Goal: Information Seeking & Learning: Learn about a topic

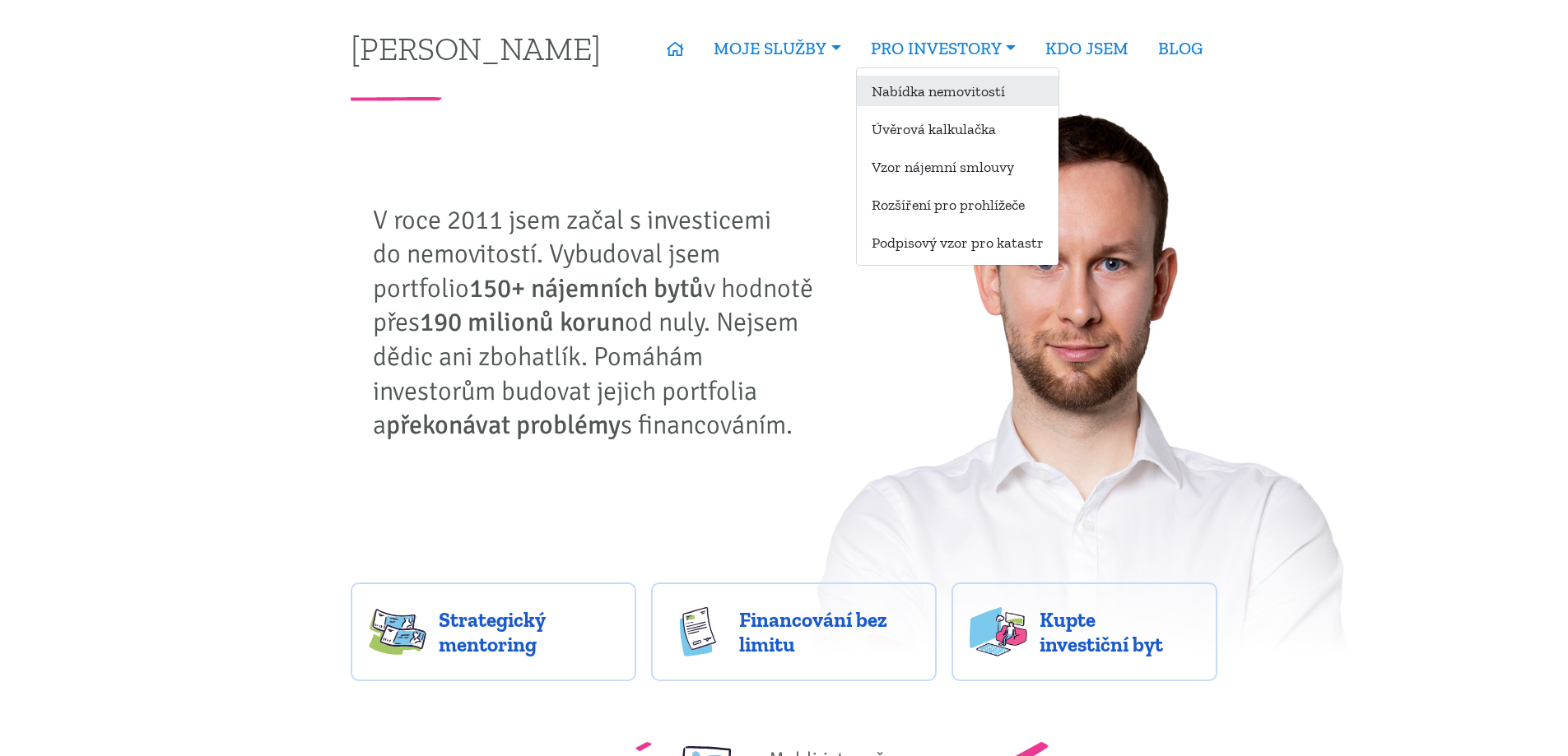
click at [931, 86] on link "Nabídka nemovitostí" at bounding box center [957, 91] width 201 height 31
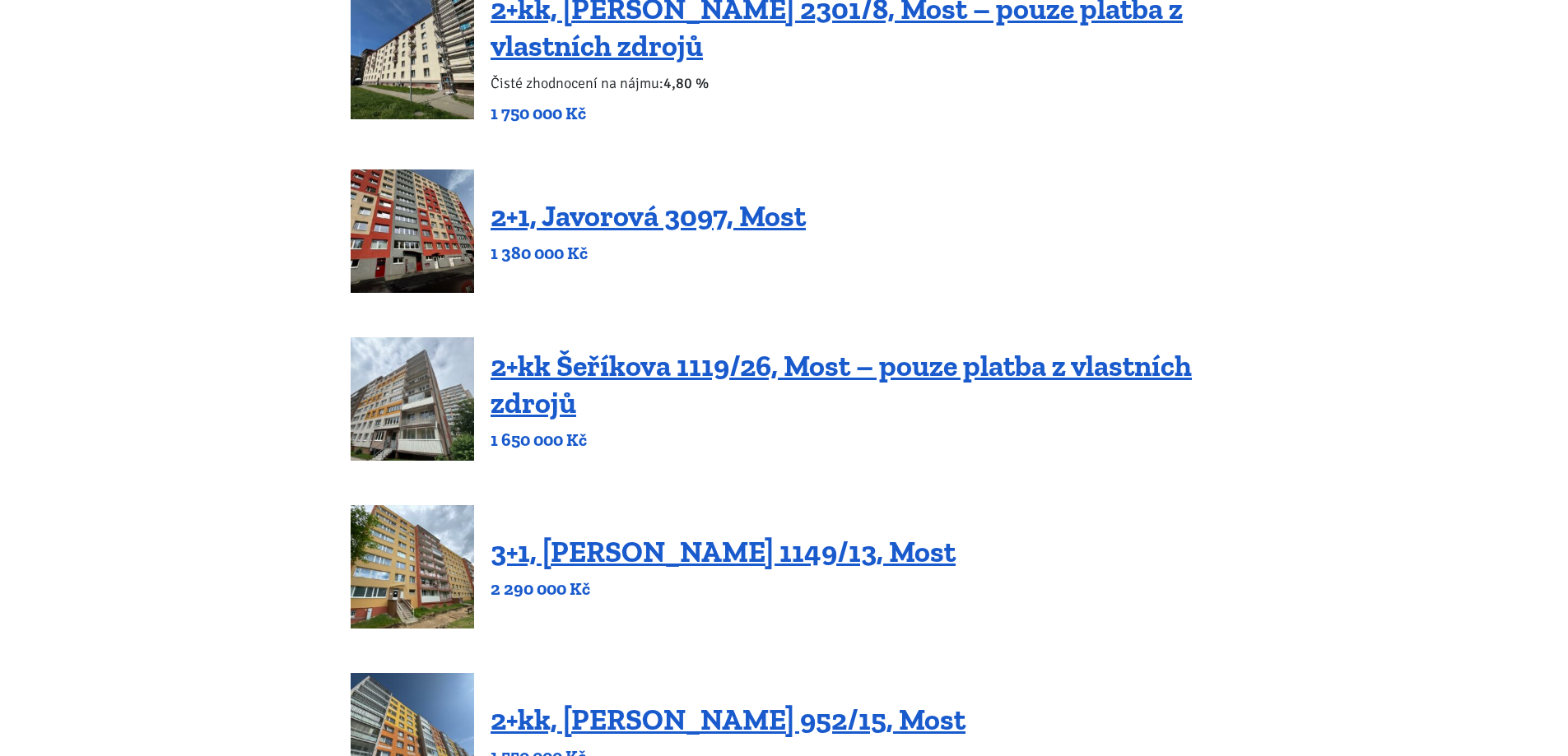
scroll to position [658, 0]
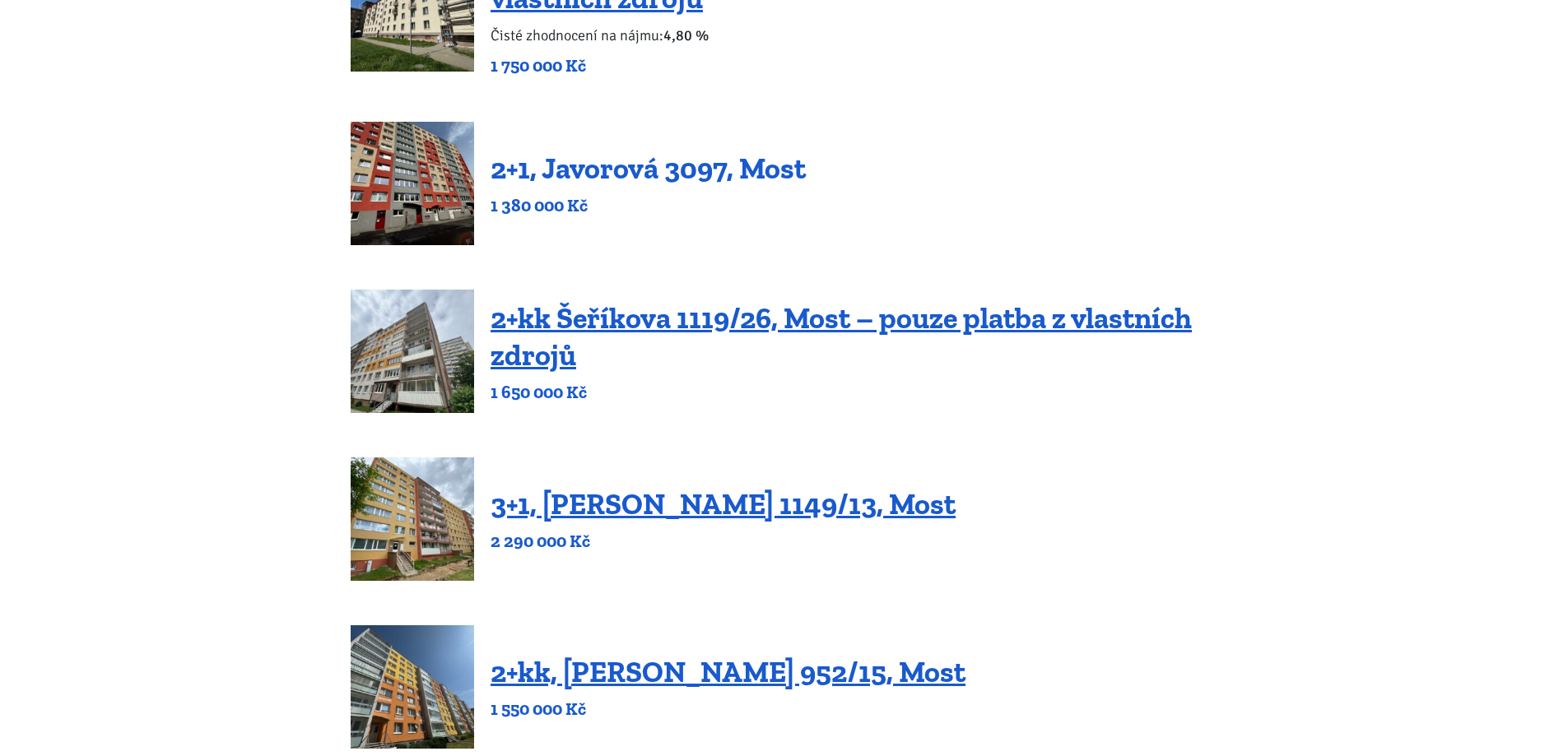
click at [782, 178] on link "2+1, Javorová 3097, Most" at bounding box center [648, 168] width 315 height 35
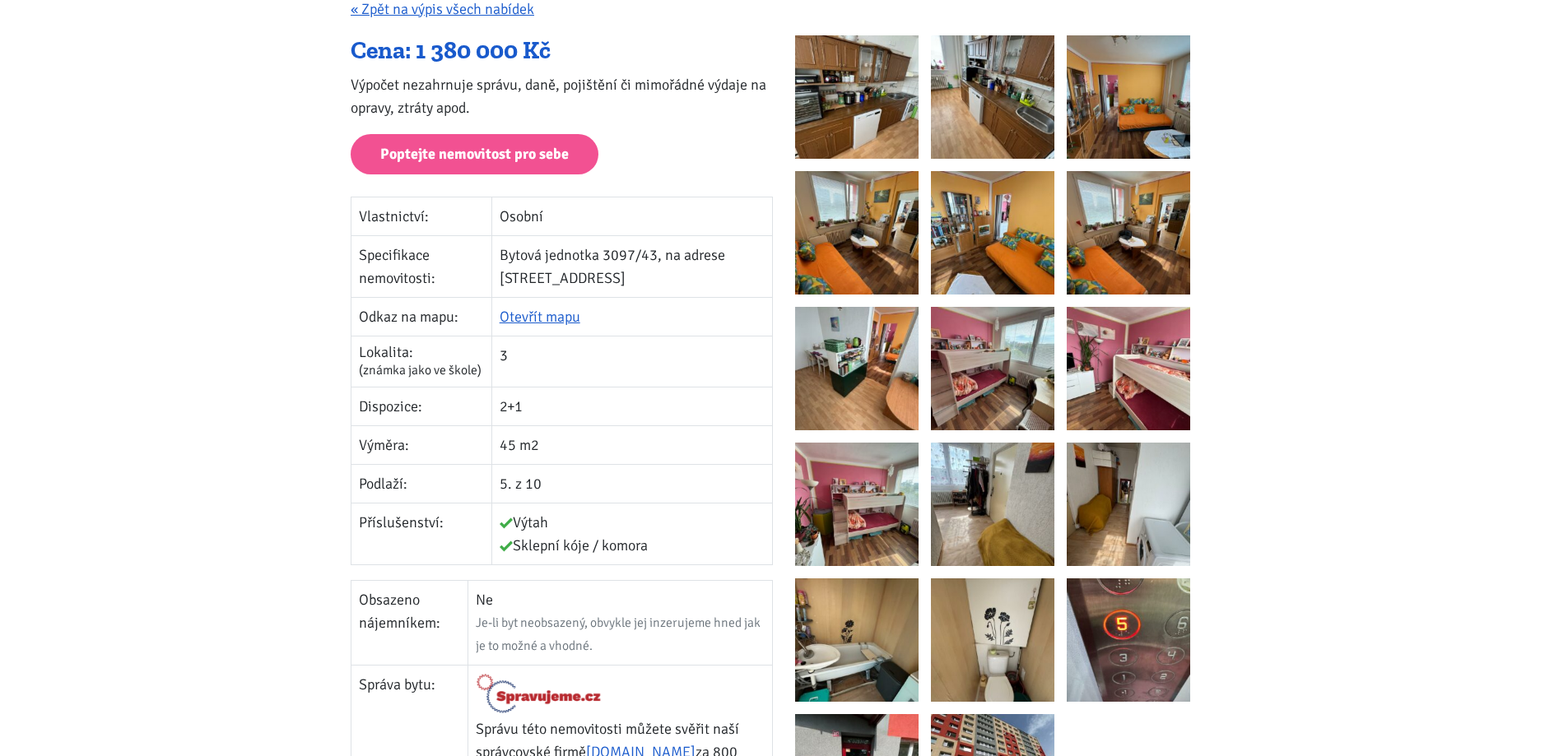
scroll to position [247, 0]
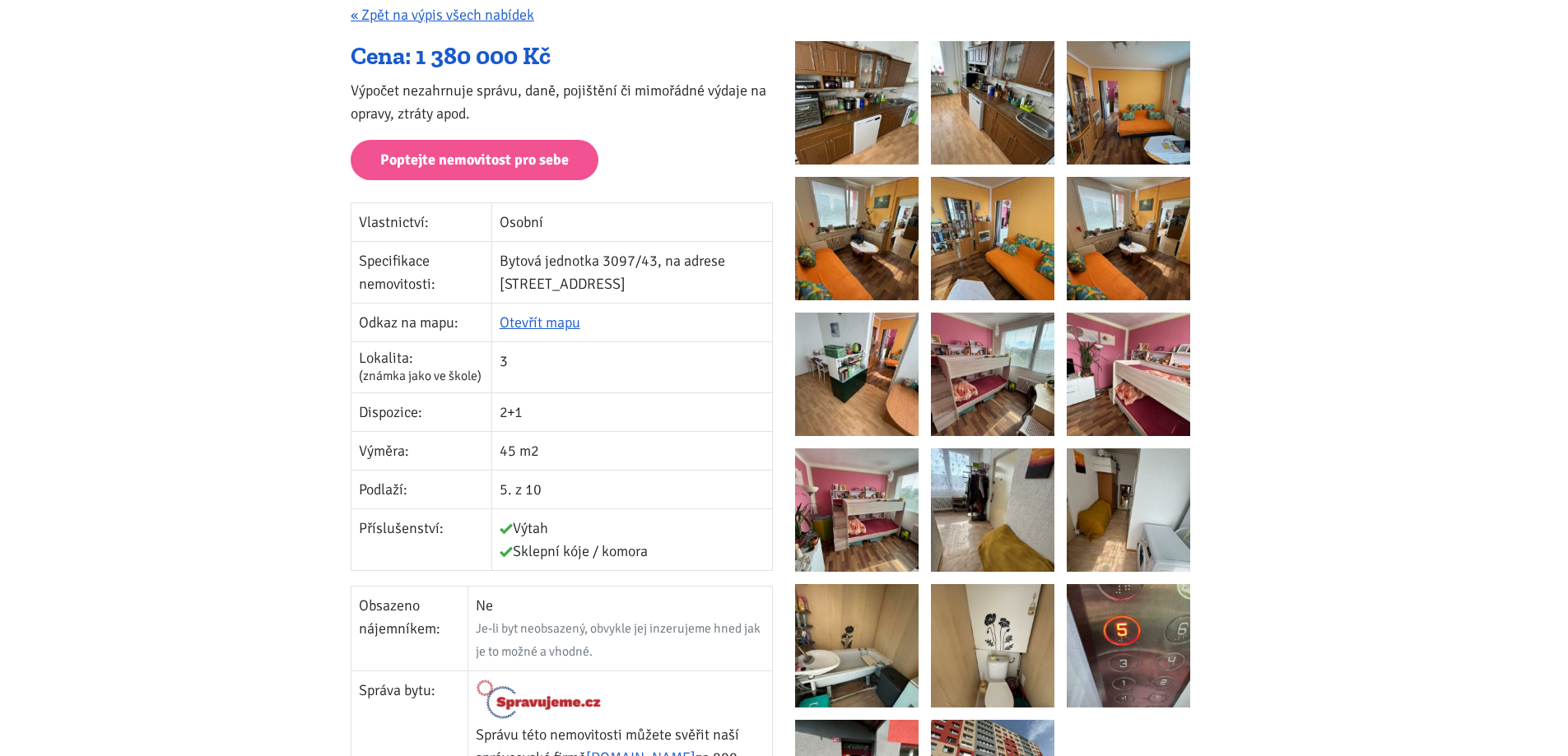
click at [883, 649] on img at bounding box center [856, 646] width 124 height 124
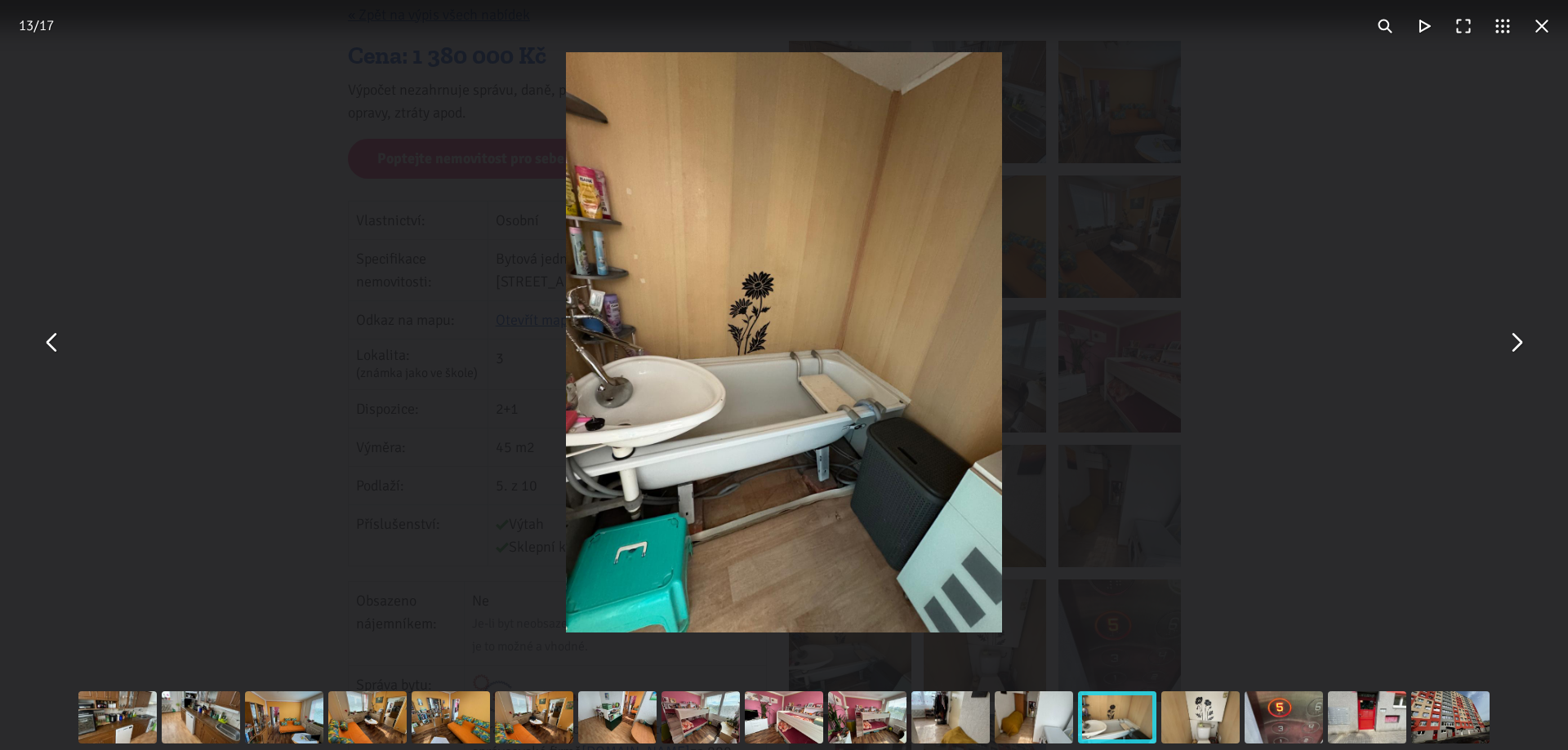
click at [1539, 44] on button "You can close this modal content with the ESC key" at bounding box center [1542, 26] width 39 height 39
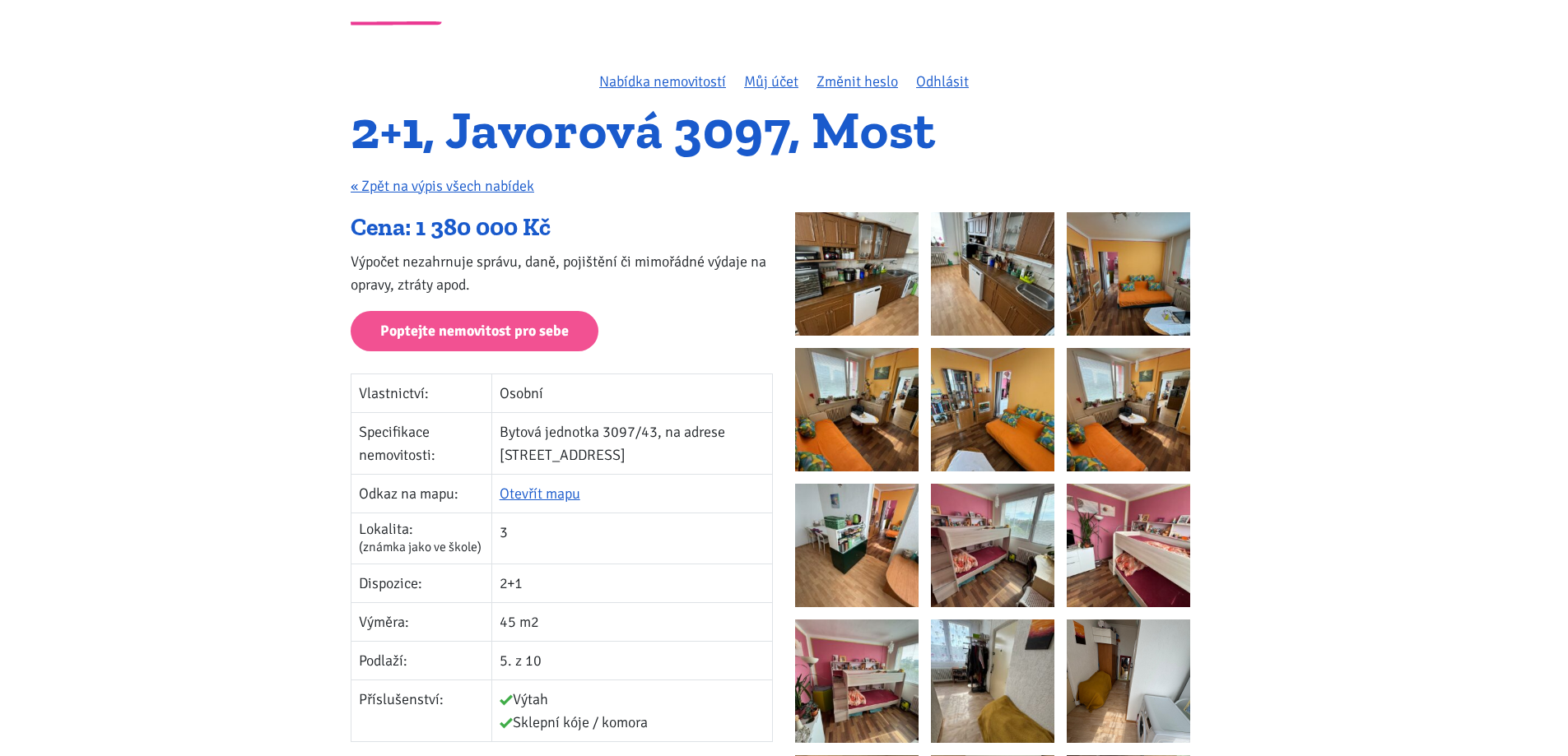
scroll to position [82, 0]
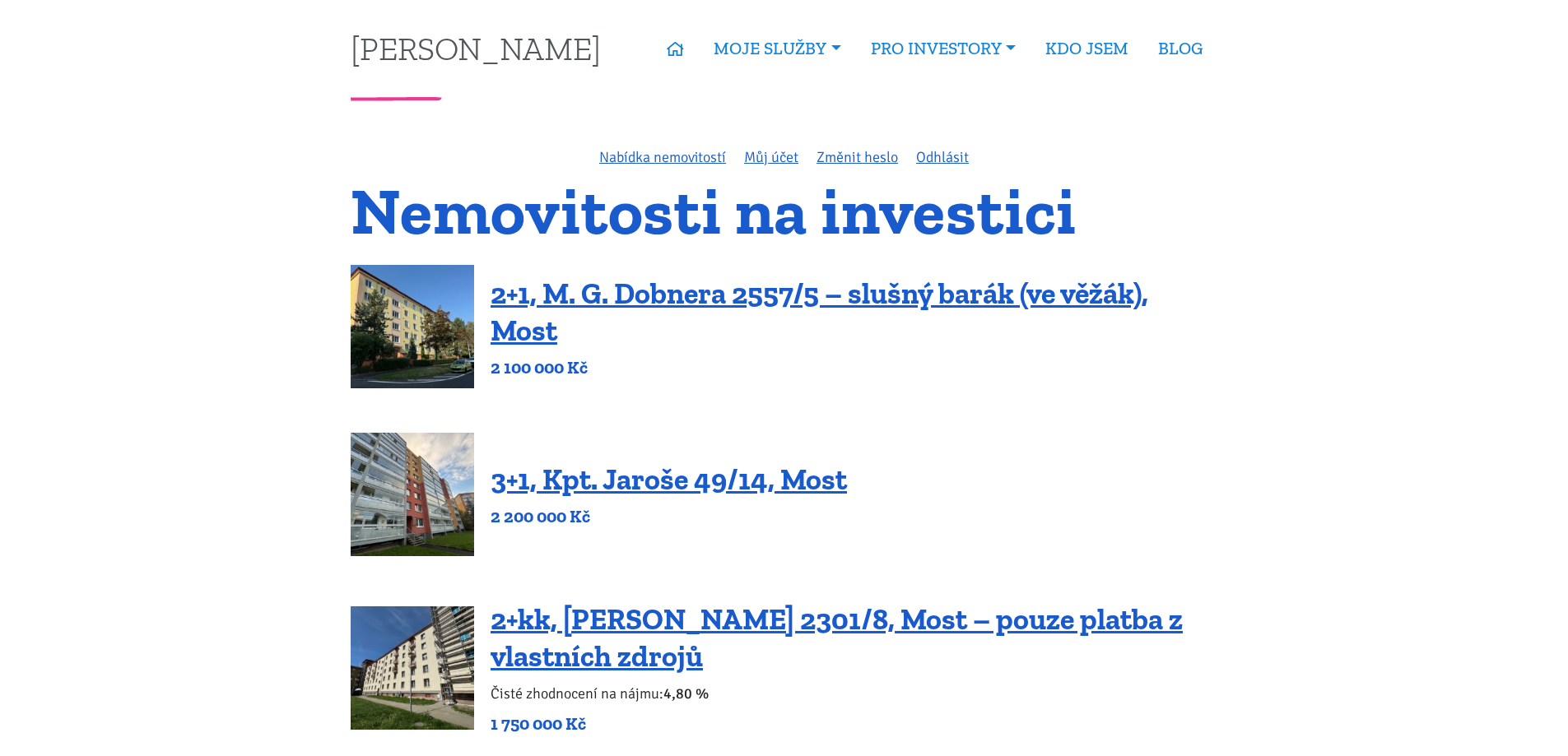
scroll to position [658, 0]
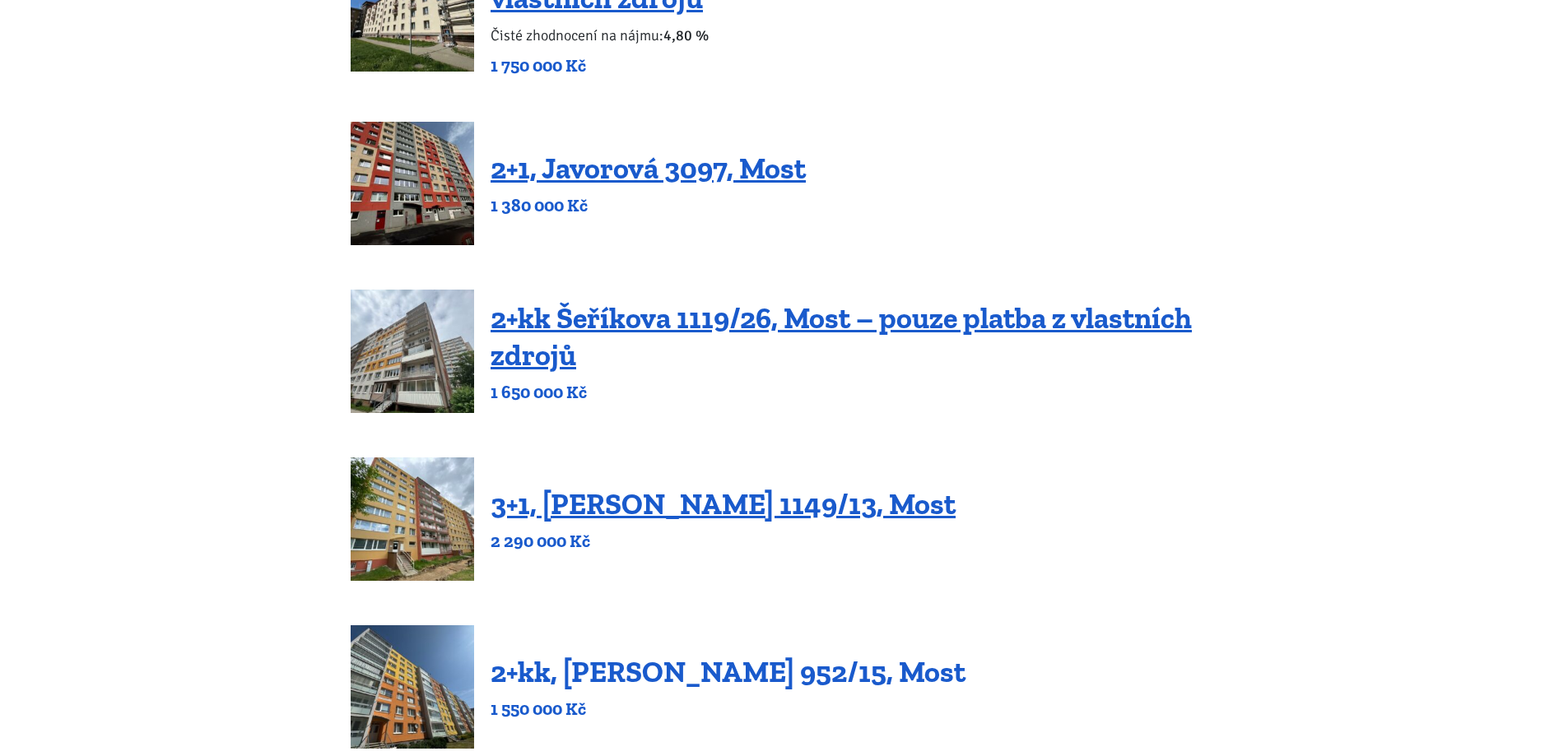
click at [847, 660] on link "2+kk, [PERSON_NAME] 952/15, Most" at bounding box center [728, 671] width 475 height 35
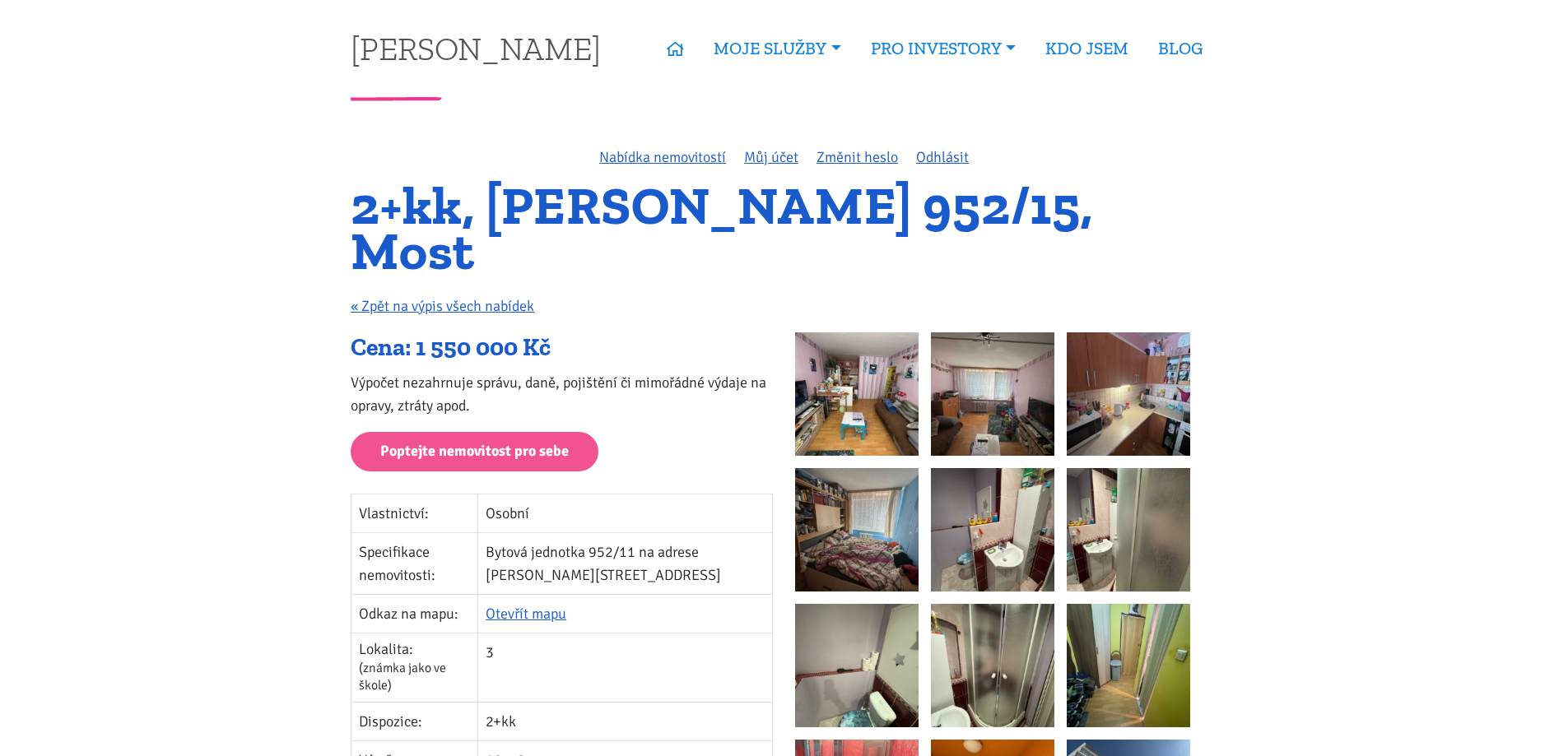
scroll to position [64, 0]
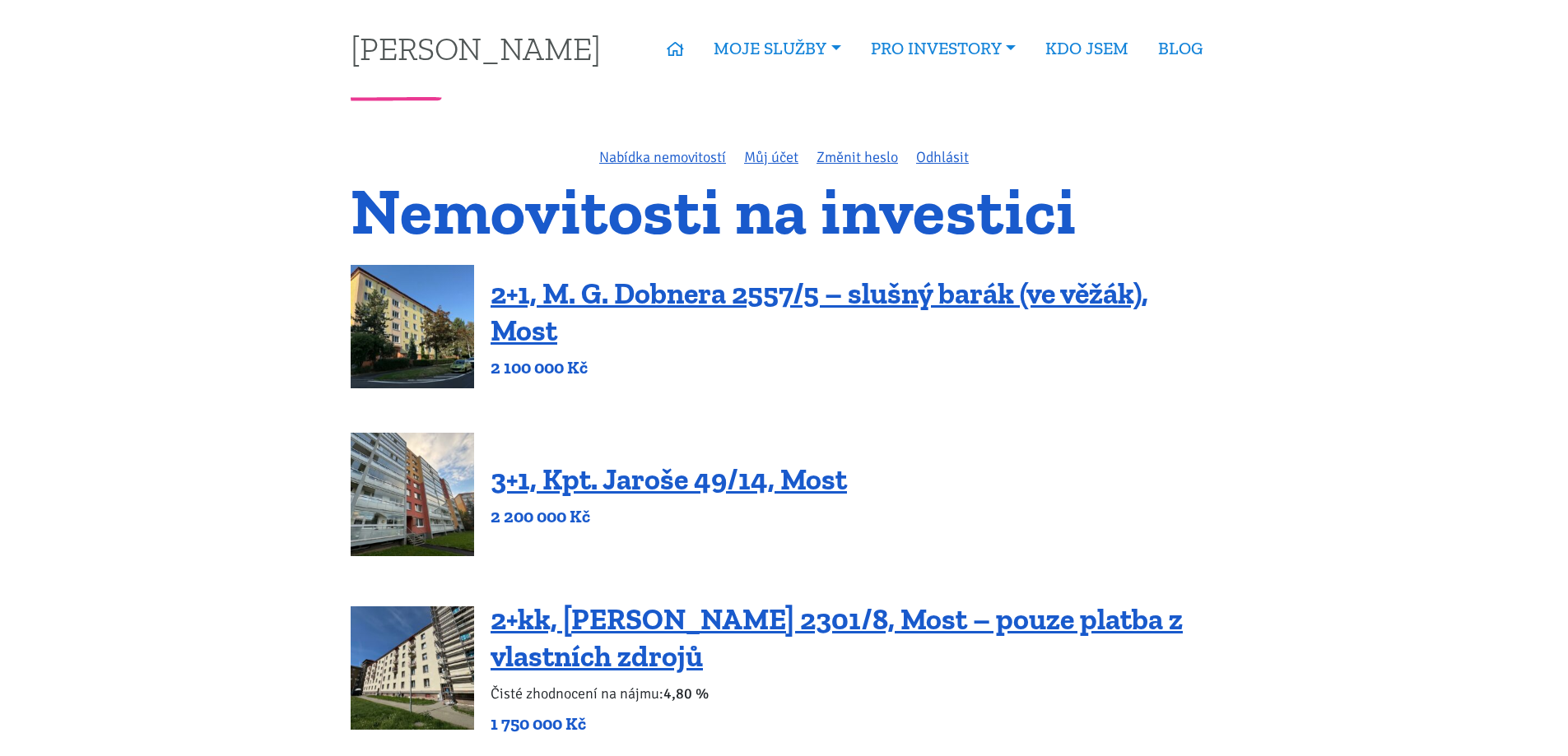
scroll to position [658, 0]
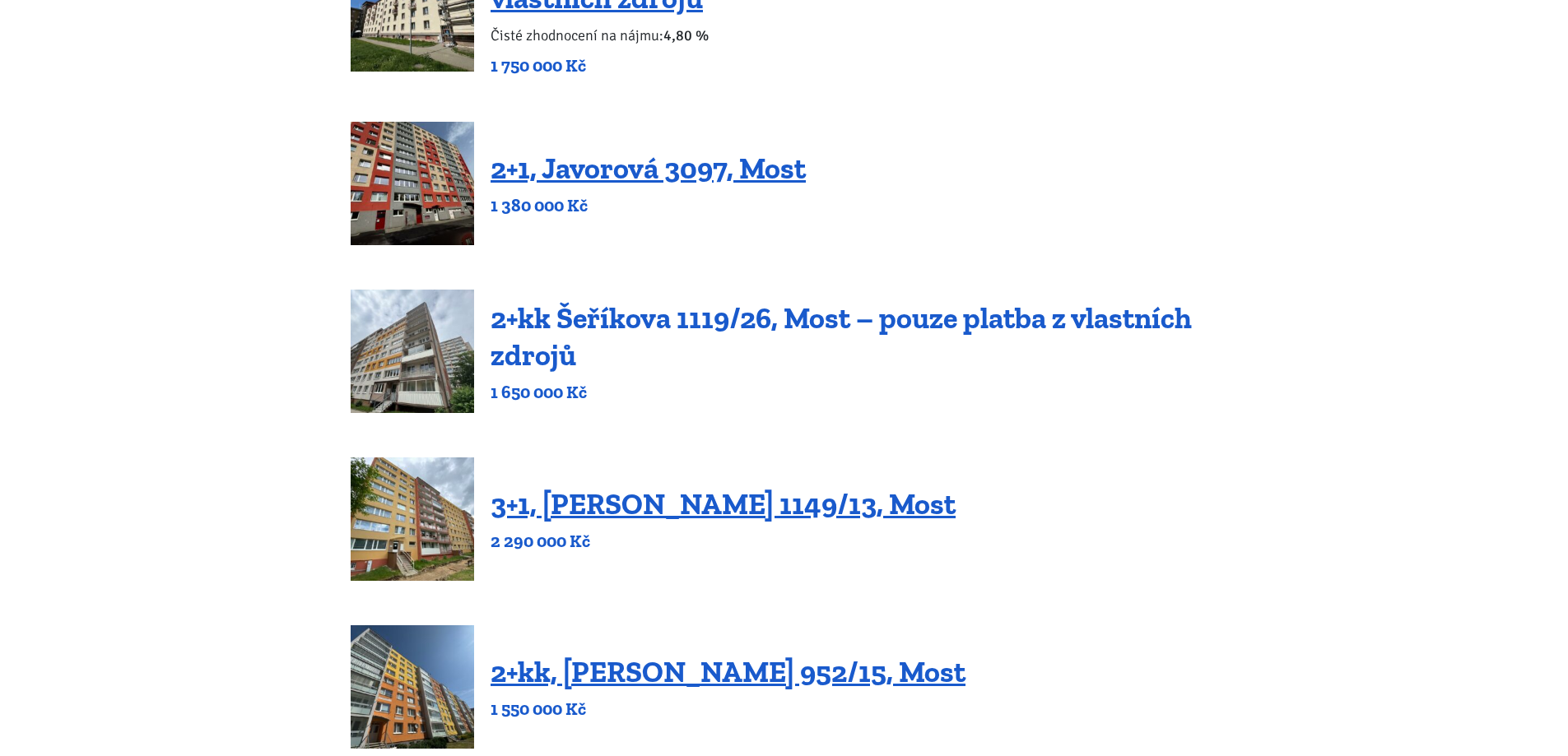
click at [766, 312] on link "2+kk Šeříkova 1119/26, Most – pouze platba z vlastních zdrojů" at bounding box center [841, 337] width 701 height 72
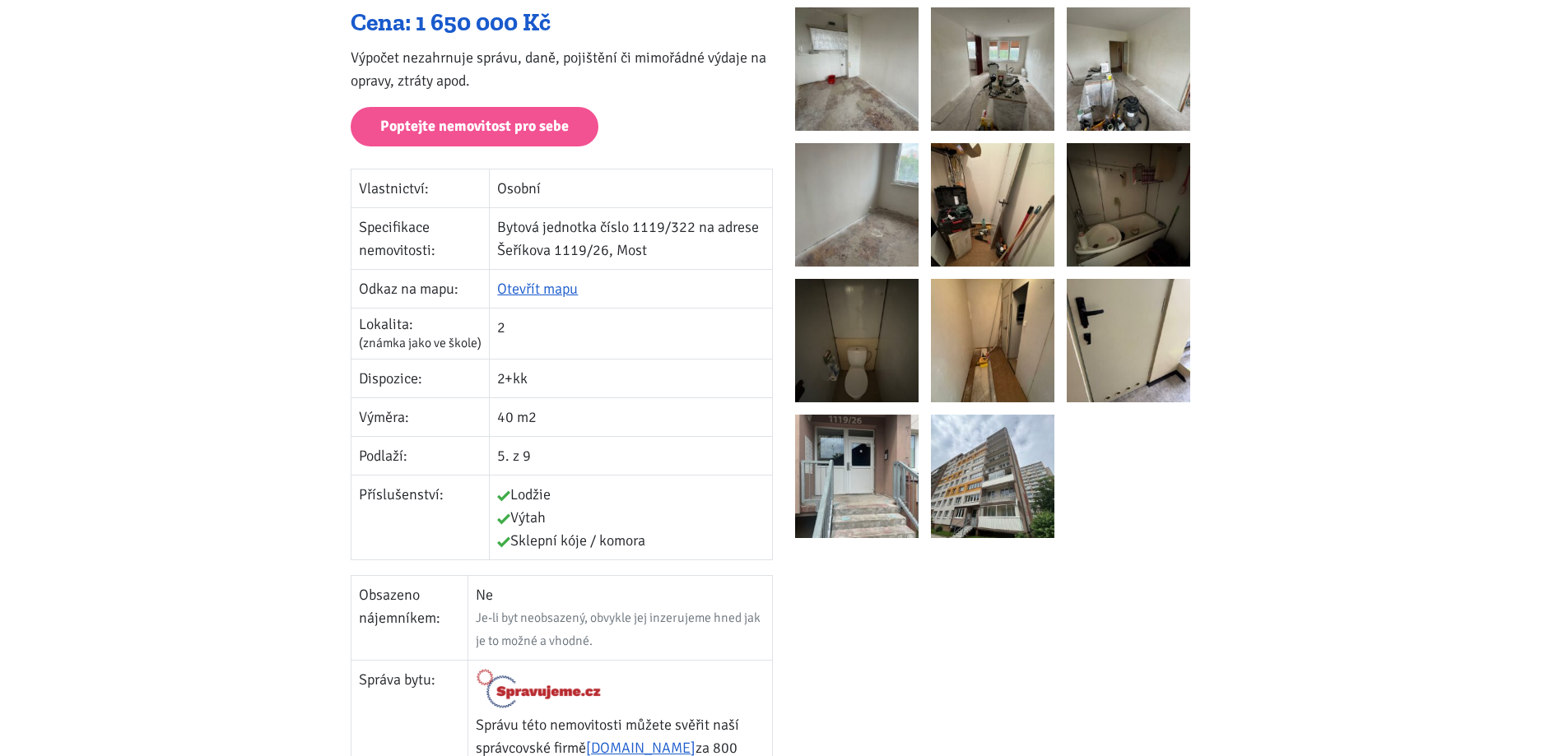
scroll to position [188, 0]
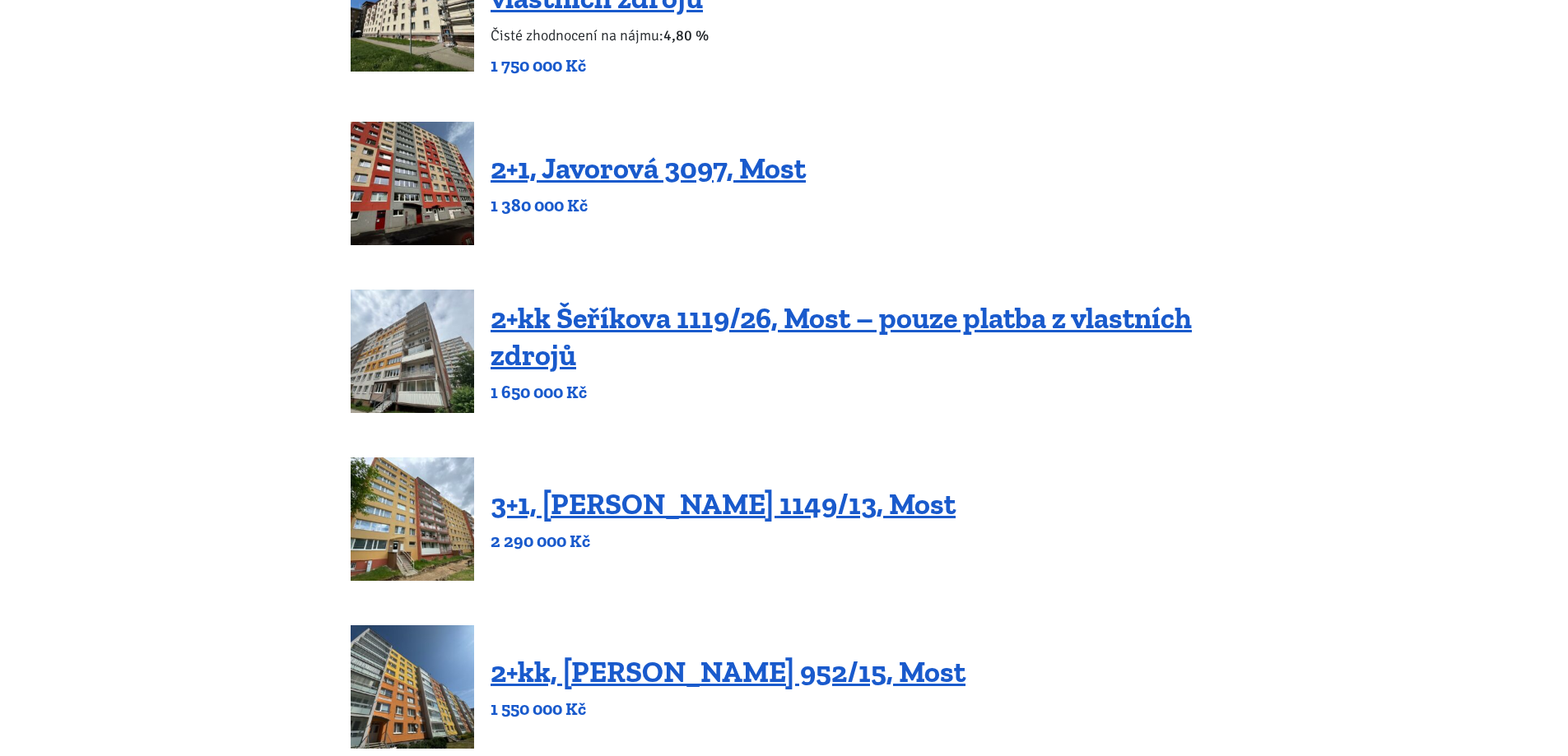
scroll to position [325, 0]
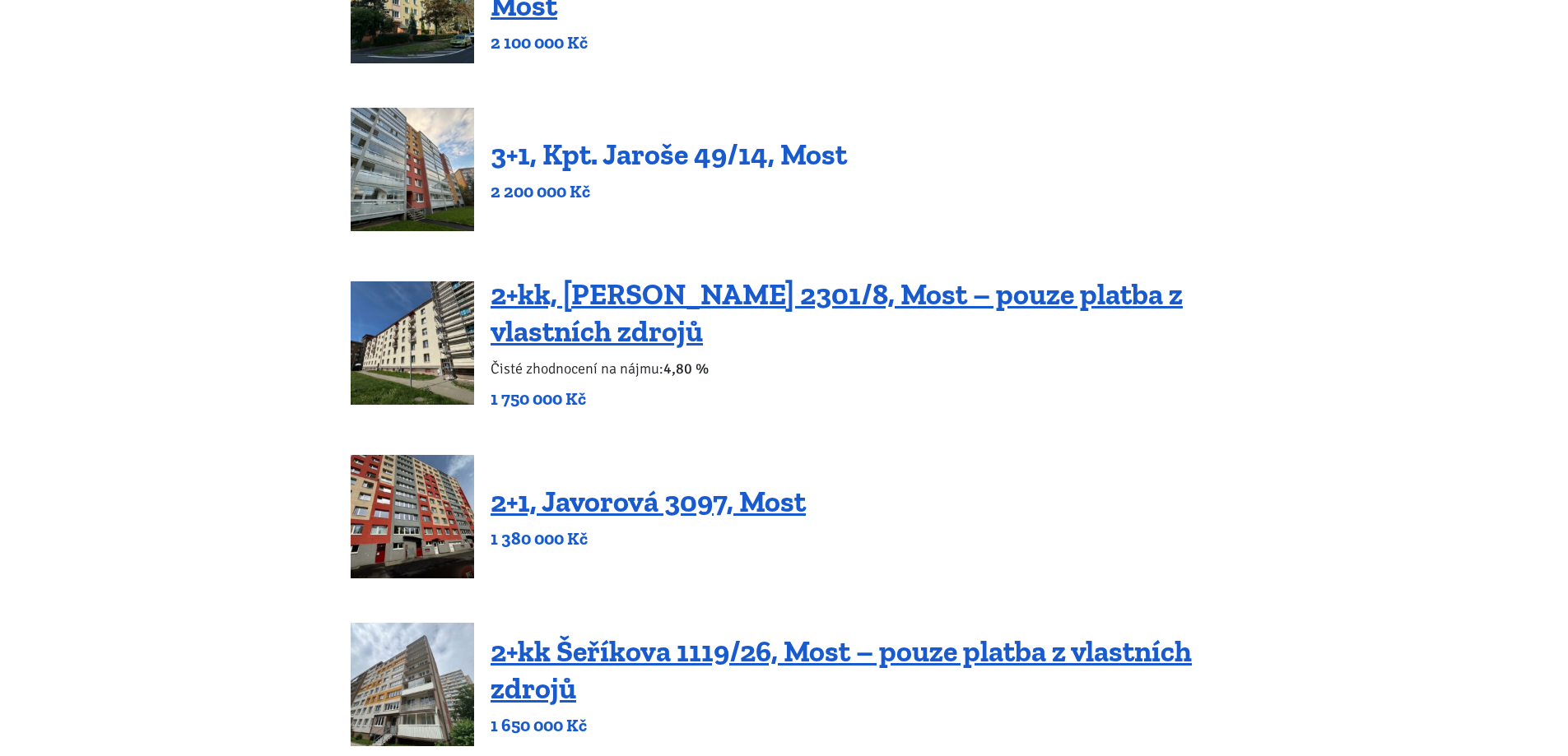
click at [682, 160] on link "3+1, Kpt. Jaroše 49/14, Most" at bounding box center [668, 154] width 357 height 35
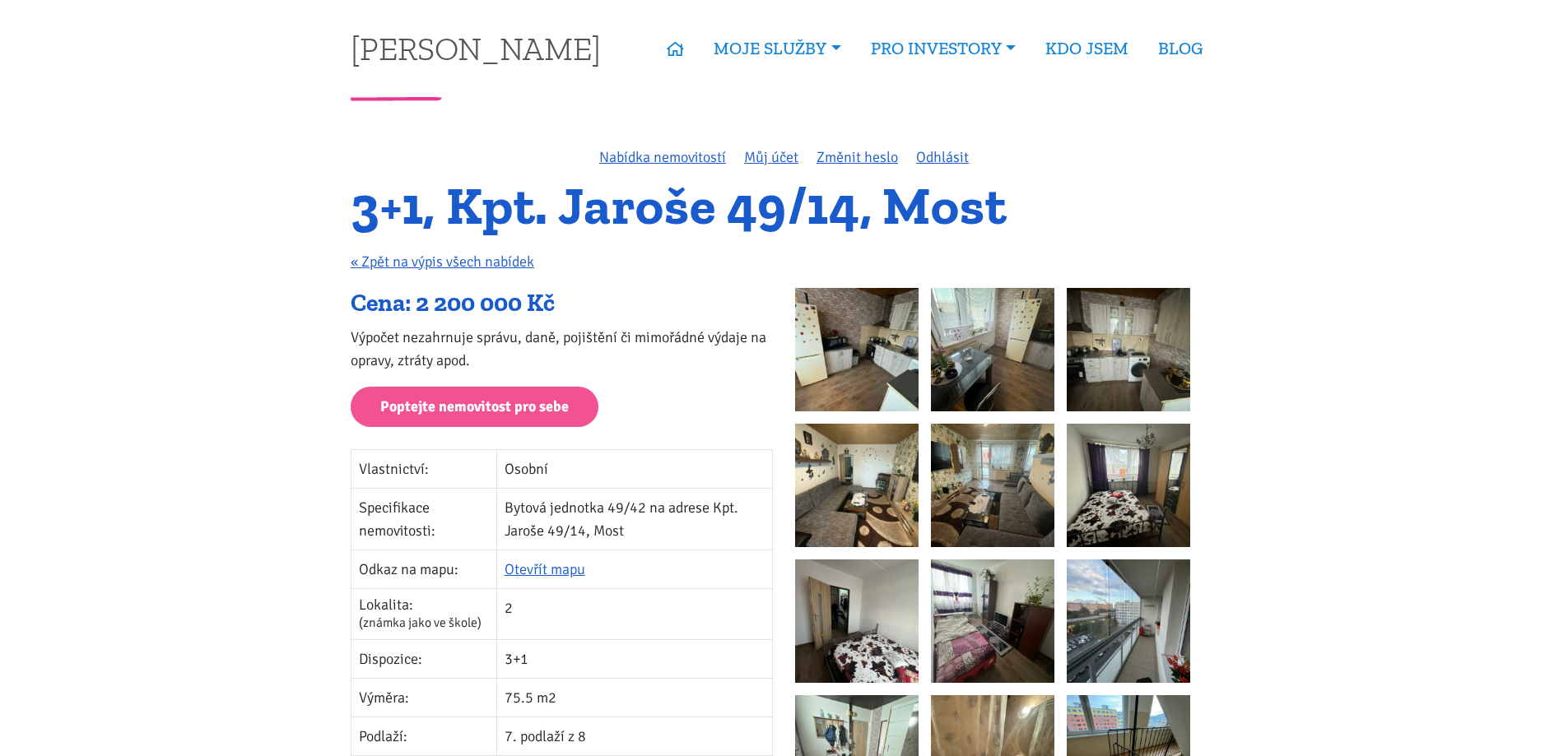
drag, startPoint x: 817, startPoint y: 402, endPoint x: 1016, endPoint y: 357, distance: 204.0
